Goal: Information Seeking & Learning: Check status

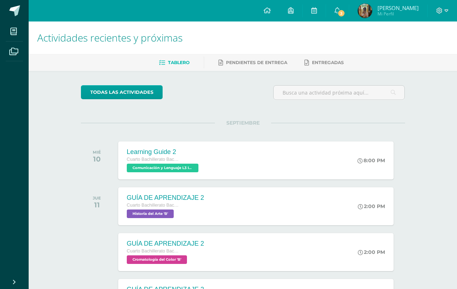
click at [339, 6] on link "3" at bounding box center [337, 11] width 23 height 22
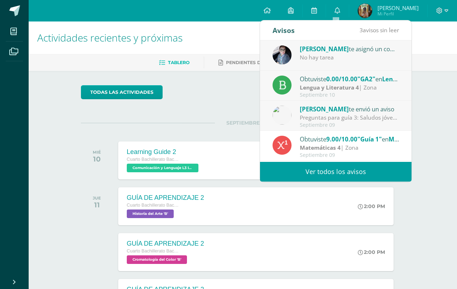
click at [390, 172] on link "Ver todos los avisos" at bounding box center [336, 172] width 152 height 20
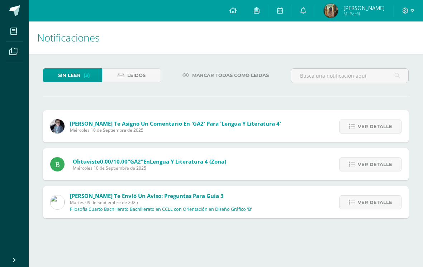
click at [375, 133] on span "Ver detalle" at bounding box center [375, 126] width 34 height 13
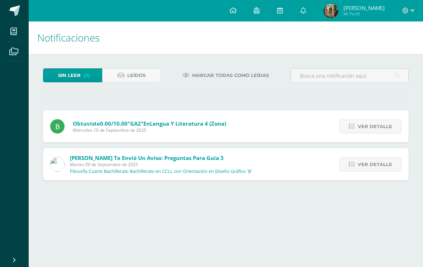
click at [369, 123] on span "Ver detalle" at bounding box center [375, 126] width 34 height 13
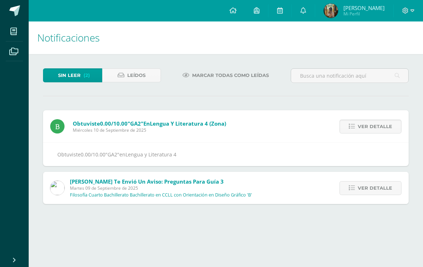
click at [367, 119] on div "Ver detalle" at bounding box center [369, 126] width 80 height 32
click at [368, 123] on span "Ver detalle" at bounding box center [375, 126] width 34 height 13
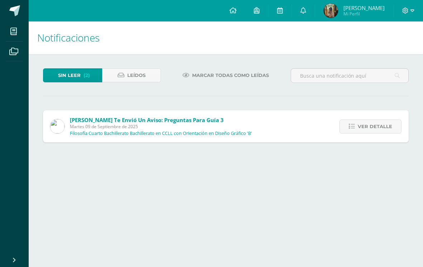
click at [371, 127] on span "Ver detalle" at bounding box center [375, 126] width 34 height 13
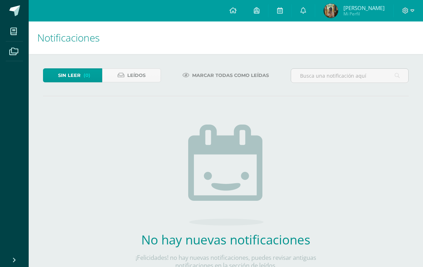
click at [14, 29] on icon at bounding box center [13, 31] width 6 height 7
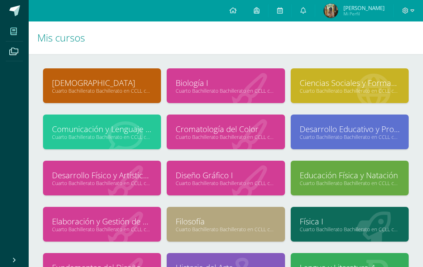
click at [91, 127] on link "Comunicación y Lenguaje L3 Inglés" at bounding box center [102, 129] width 100 height 11
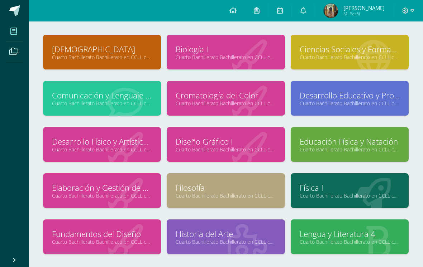
scroll to position [35, 0]
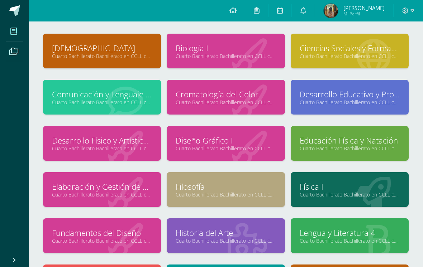
click at [352, 235] on link "Lengua y Literatura 4" at bounding box center [350, 233] width 100 height 11
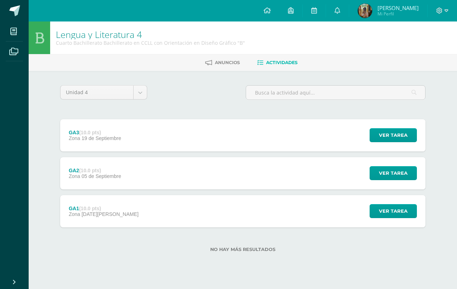
click at [392, 172] on span "Ver tarea" at bounding box center [393, 173] width 29 height 13
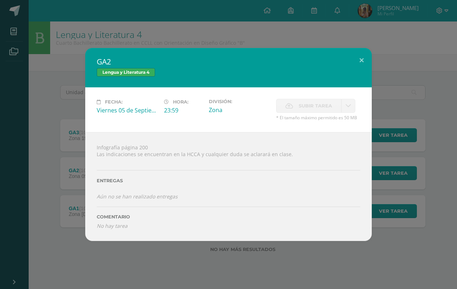
click at [408, 72] on div "GA2 Lengua y Literatura 4 Fecha: [DATE] Hora: 23:59 División: Zona" at bounding box center [229, 144] width 452 height 193
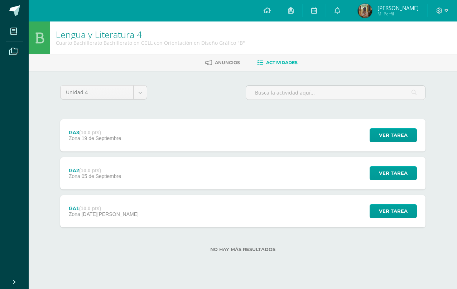
click at [392, 211] on span "Ver tarea" at bounding box center [393, 211] width 29 height 13
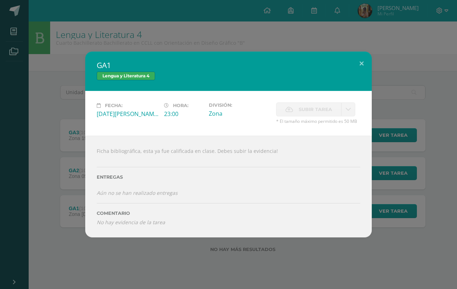
click at [383, 78] on div "GA1 Lengua y Literatura 4 Fecha: [DATE][PERSON_NAME] Hora: 23:00 División: Zona…" at bounding box center [229, 145] width 452 height 186
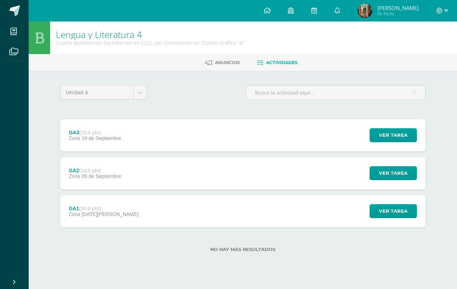
click at [393, 137] on span "Ver tarea" at bounding box center [393, 135] width 29 height 13
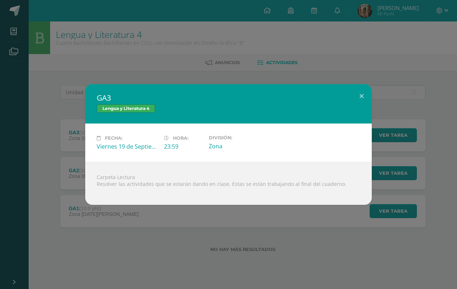
click at [419, 50] on div "GA3 Lengua y Literatura 4 Fecha: Viernes 19 de Septiembre Hora: 23:59 División:…" at bounding box center [228, 144] width 457 height 289
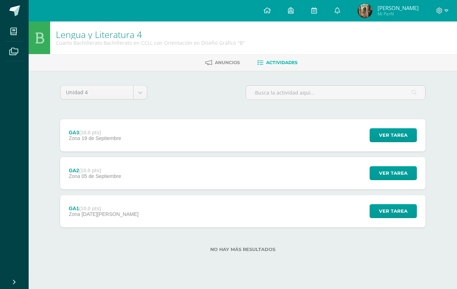
click at [14, 27] on span at bounding box center [14, 31] width 16 height 16
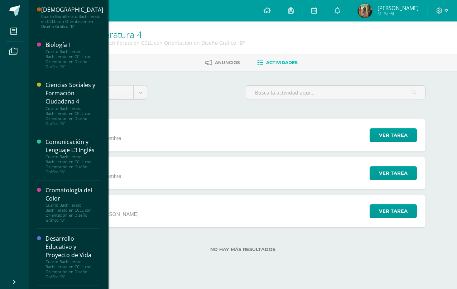
click at [13, 27] on span at bounding box center [14, 31] width 16 height 16
